Goal: Transaction & Acquisition: Purchase product/service

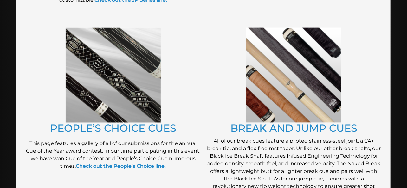
scroll to position [504, 0]
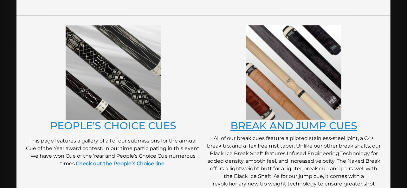
click at [274, 128] on link "BREAK AND JUMP CUES" at bounding box center [293, 126] width 127 height 12
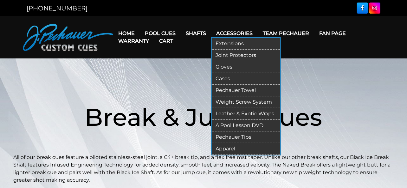
click at [234, 114] on link "Leather & Exotic Wraps" at bounding box center [246, 114] width 68 height 12
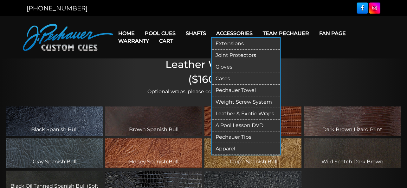
click at [228, 136] on link "Pechauer Tips" at bounding box center [246, 138] width 68 height 12
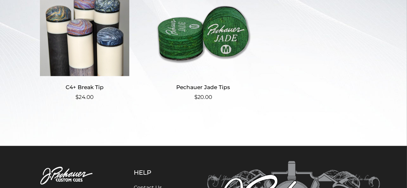
scroll to position [186, 0]
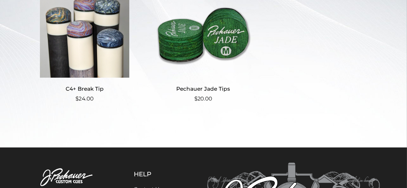
click at [88, 87] on h2 "C4+ Break Tip" at bounding box center [84, 89] width 105 height 12
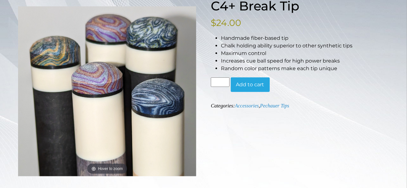
scroll to position [93, 0]
